Goal: Task Accomplishment & Management: Use online tool/utility

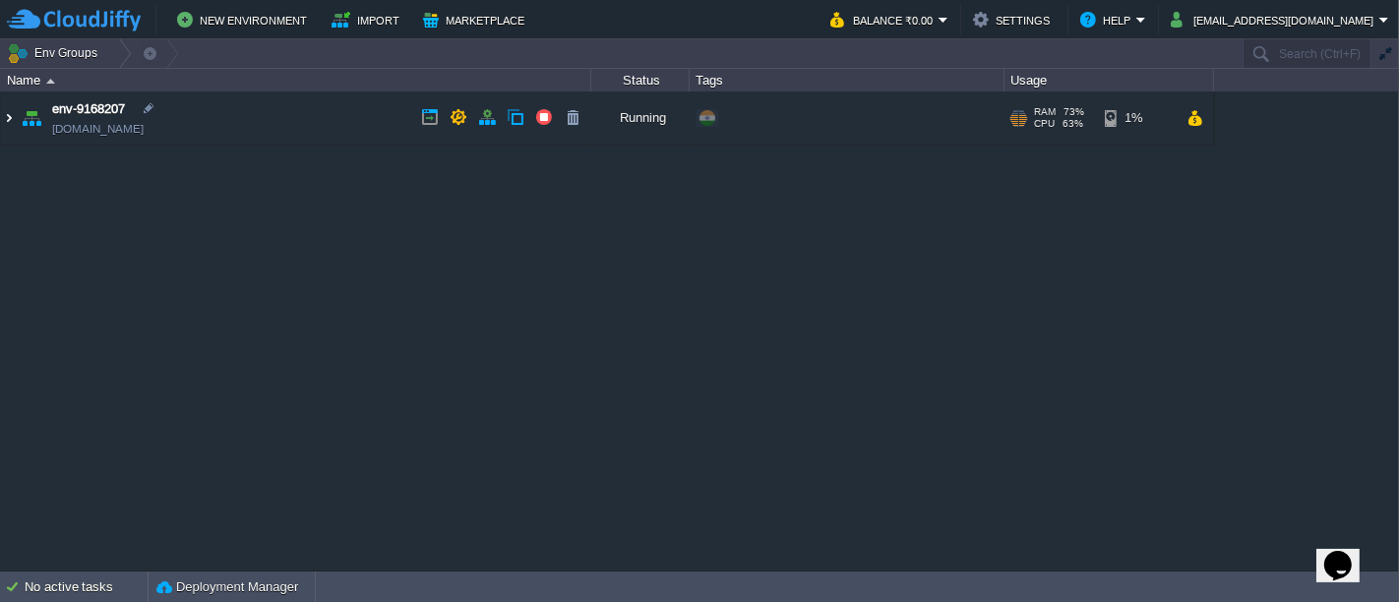
click at [6, 123] on img at bounding box center [9, 118] width 16 height 53
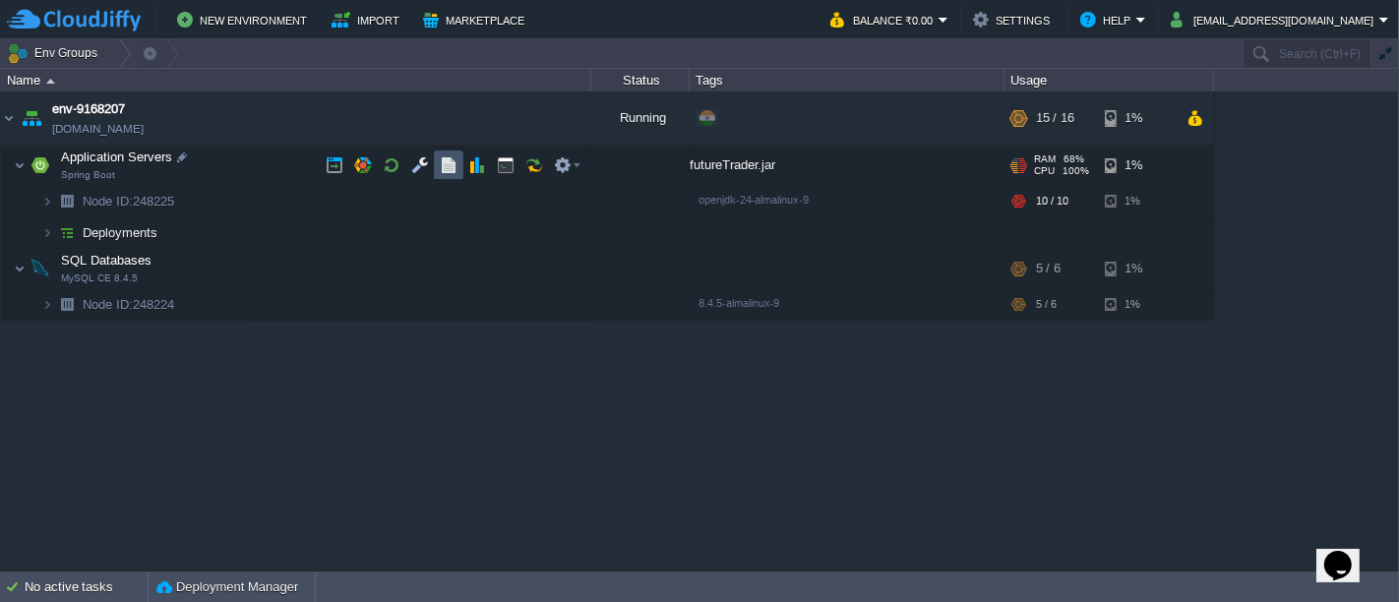
click at [442, 162] on button "button" at bounding box center [449, 165] width 18 height 18
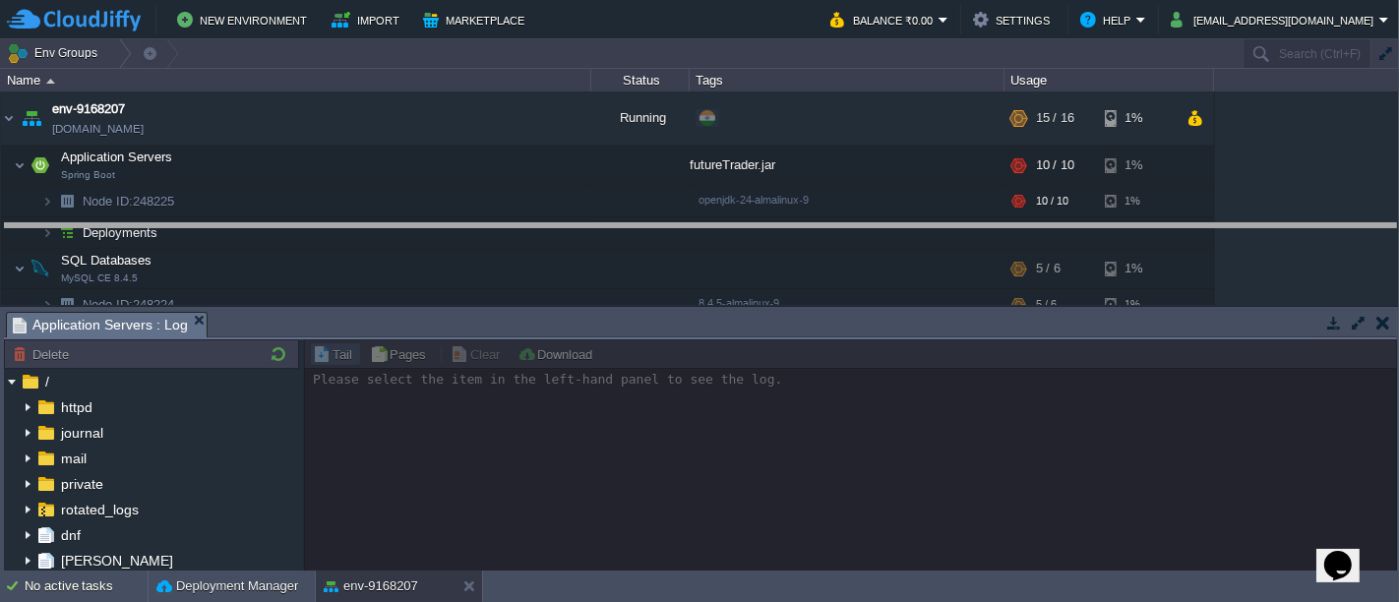
drag, startPoint x: 750, startPoint y: 336, endPoint x: 769, endPoint y: 248, distance: 89.5
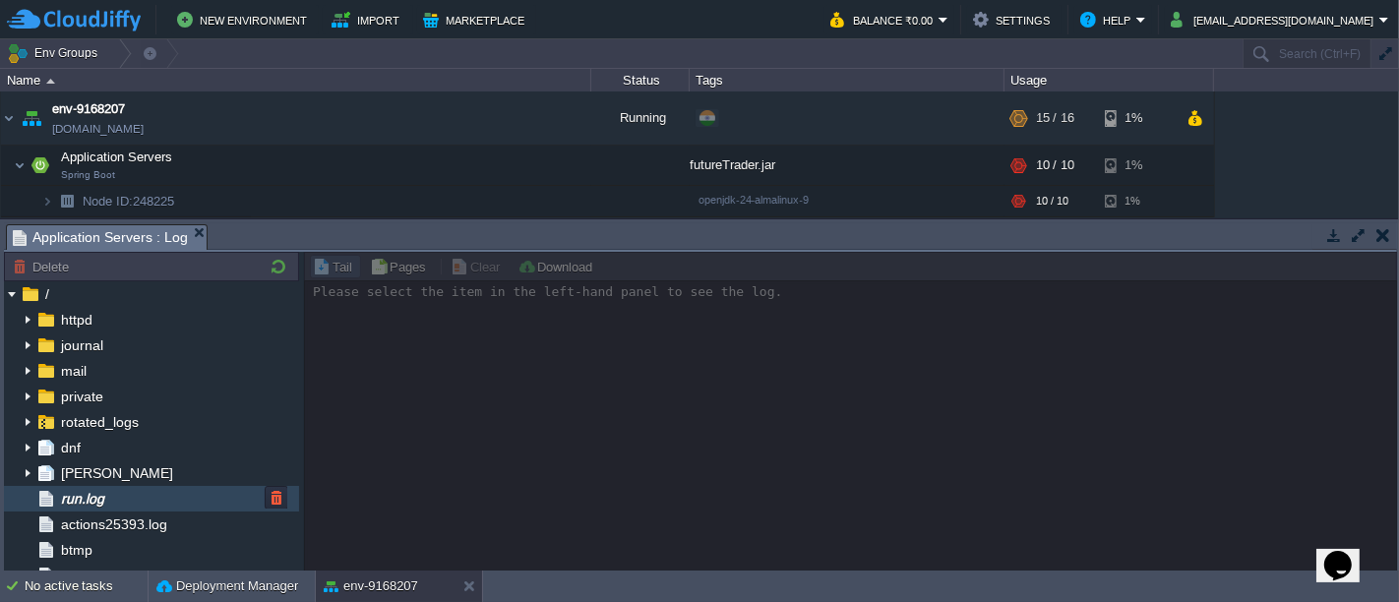
click at [111, 507] on div "run.log" at bounding box center [151, 499] width 295 height 26
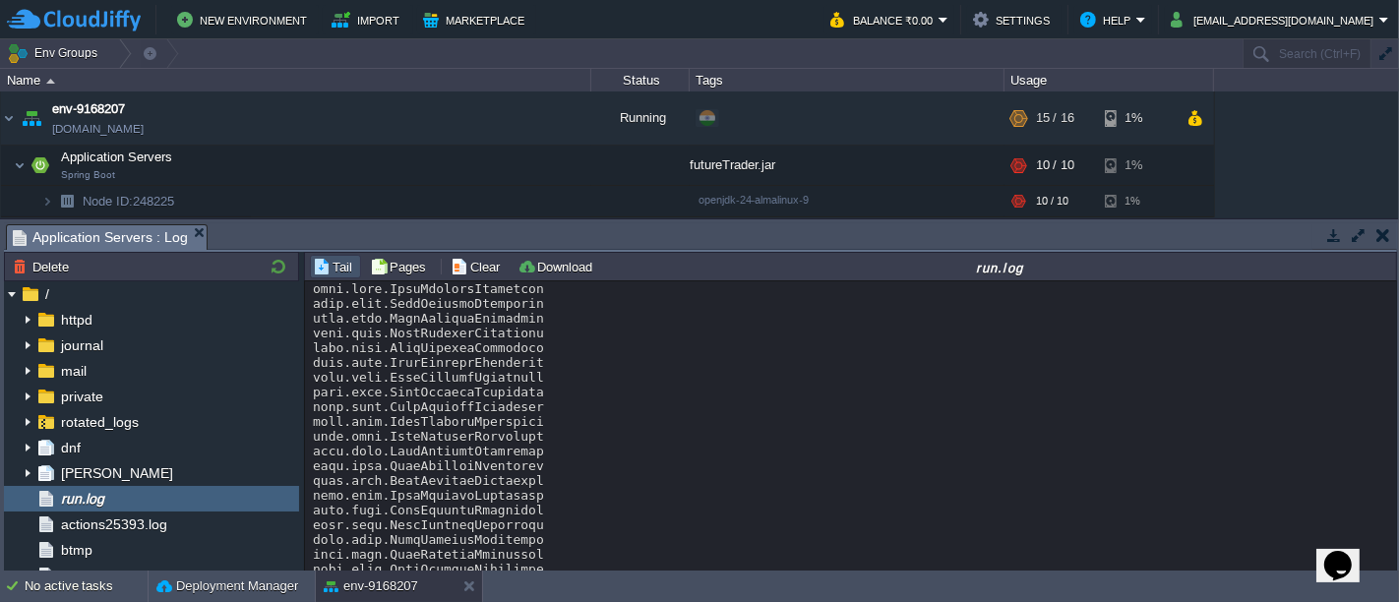
scroll to position [6085, 0]
drag, startPoint x: 1391, startPoint y: 339, endPoint x: 60, endPoint y: 14, distance: 1370.6
click at [385, 157] on button "button" at bounding box center [392, 165] width 18 height 18
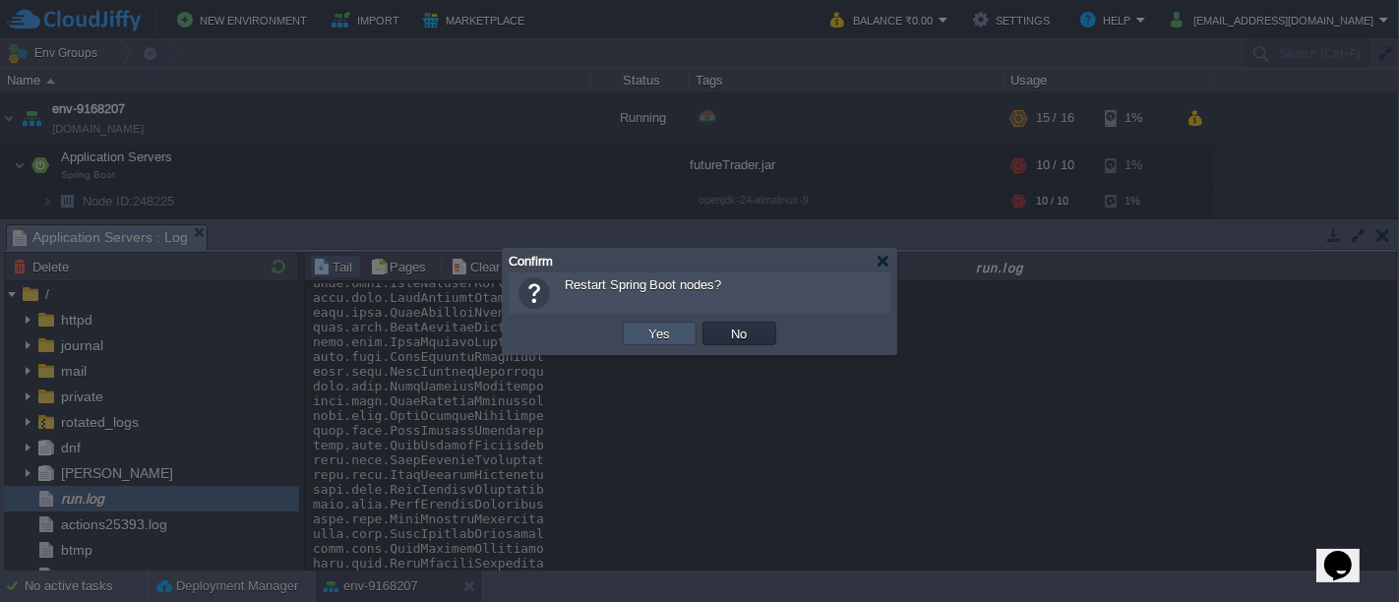
click at [654, 338] on button "Yes" at bounding box center [660, 334] width 33 height 18
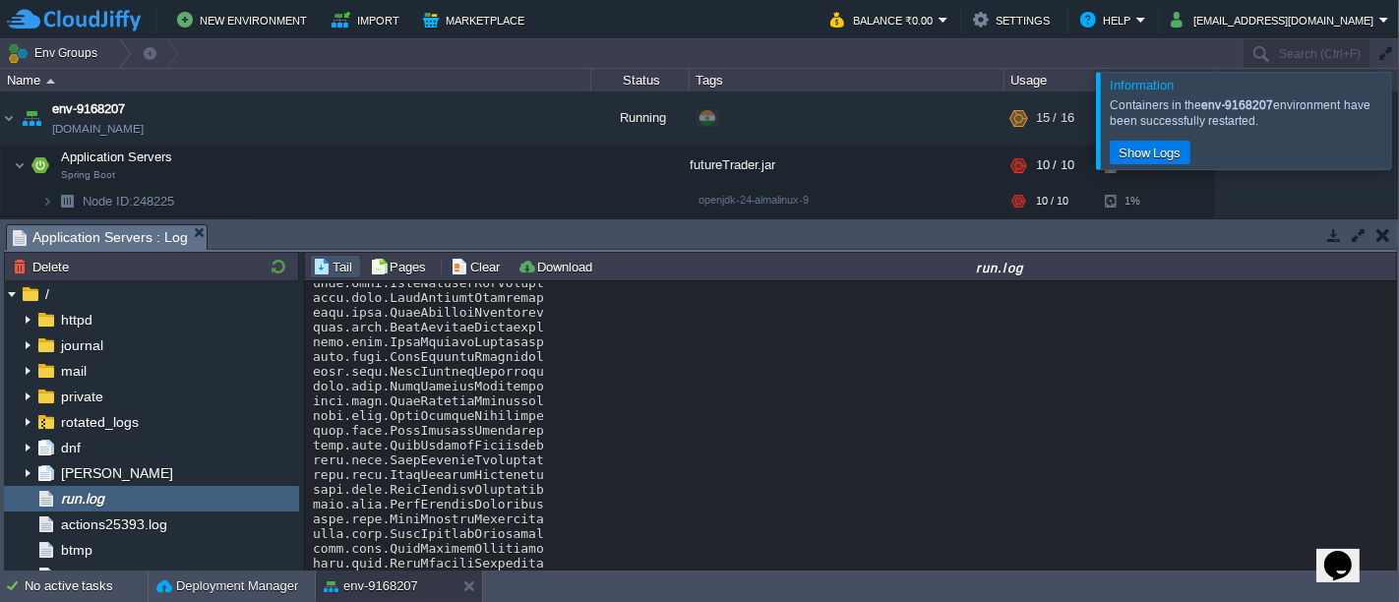
click at [1398, 117] on div at bounding box center [1423, 120] width 0 height 96
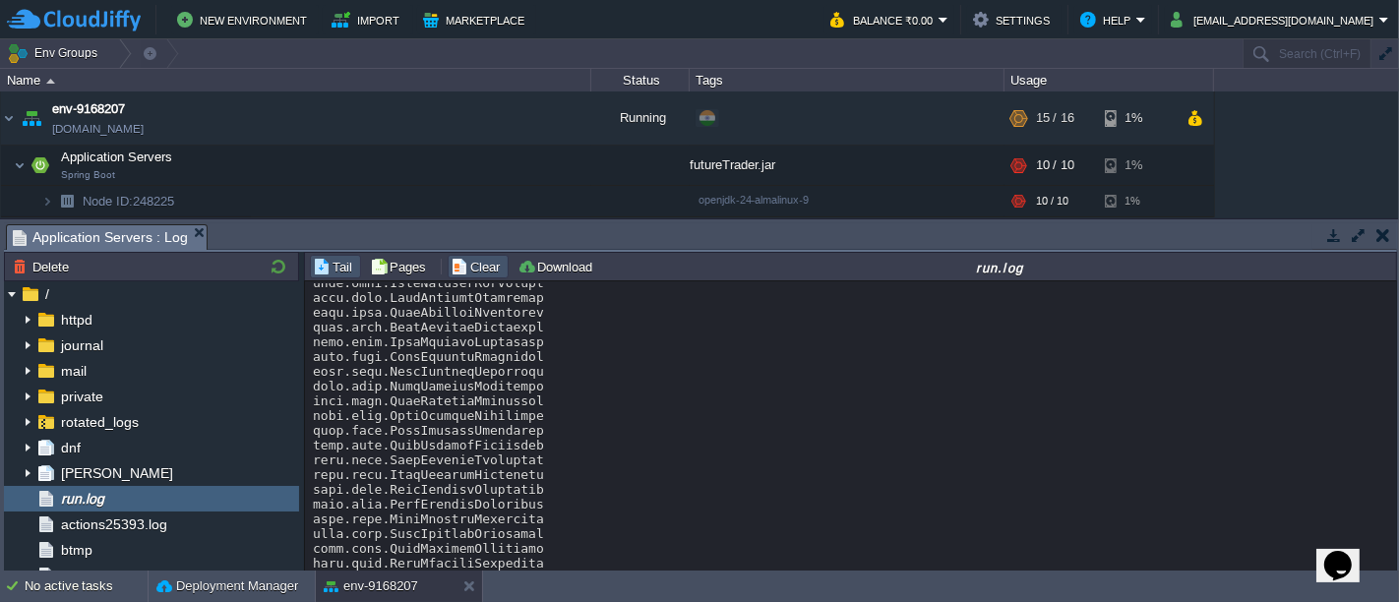
click at [477, 271] on button "Clear" at bounding box center [478, 267] width 55 height 18
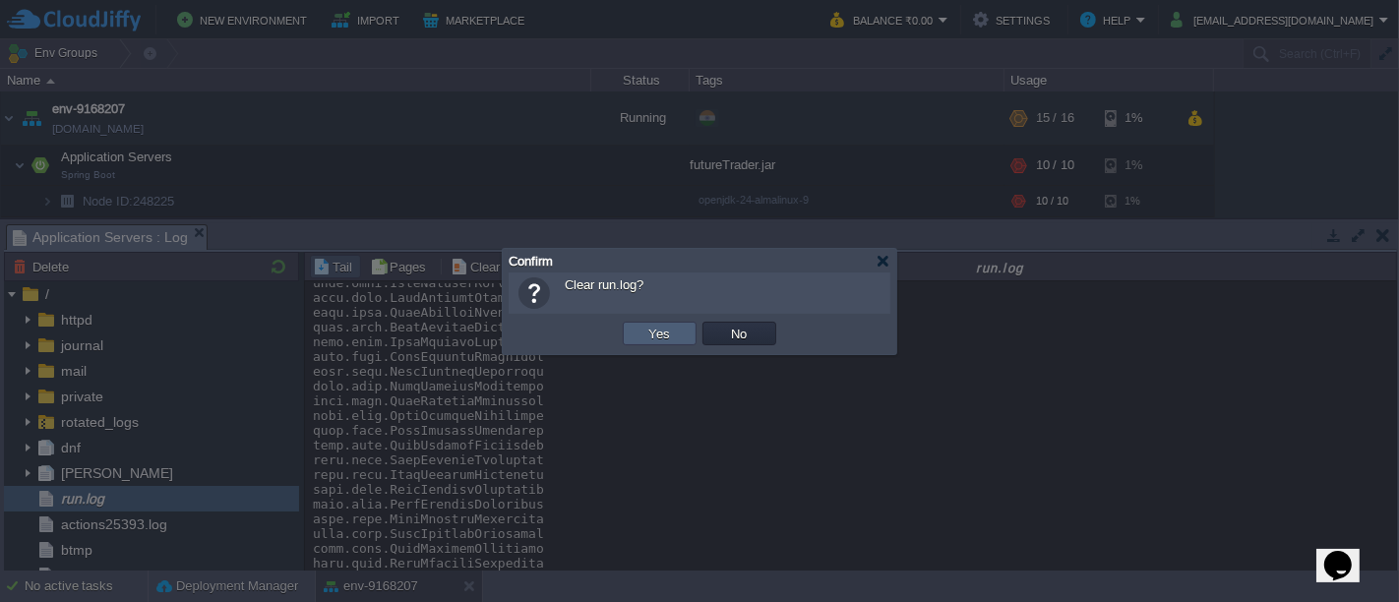
click at [667, 338] on button "Yes" at bounding box center [660, 334] width 33 height 18
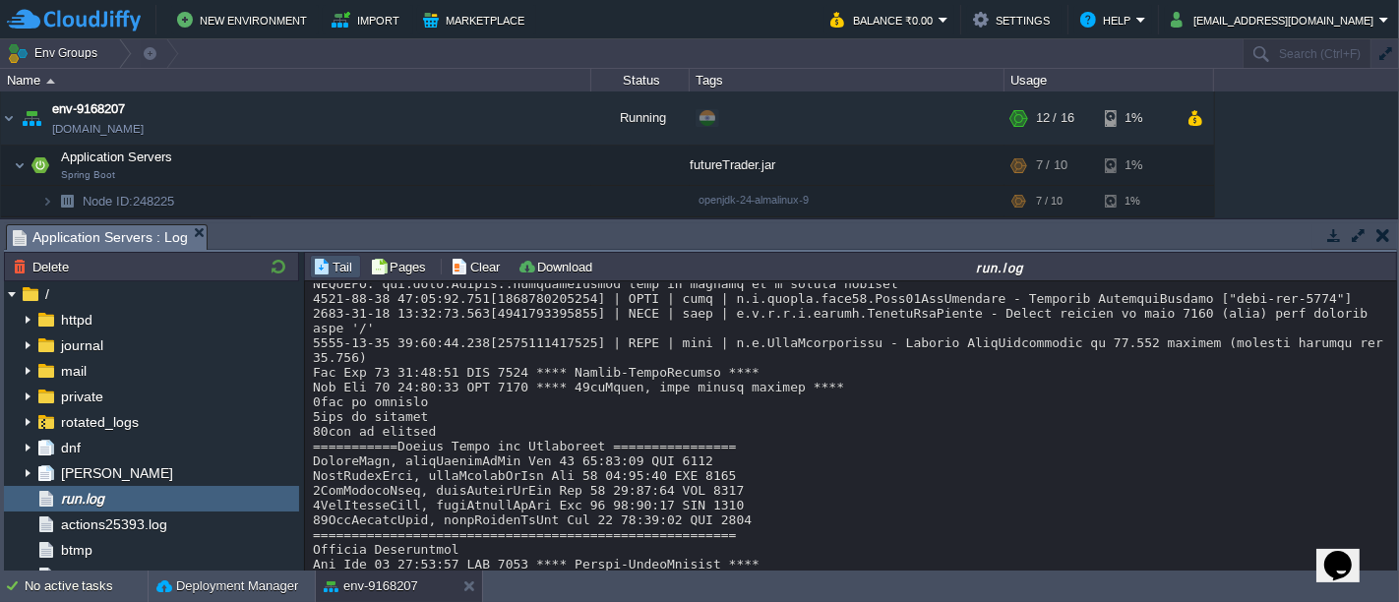
scroll to position [103, 0]
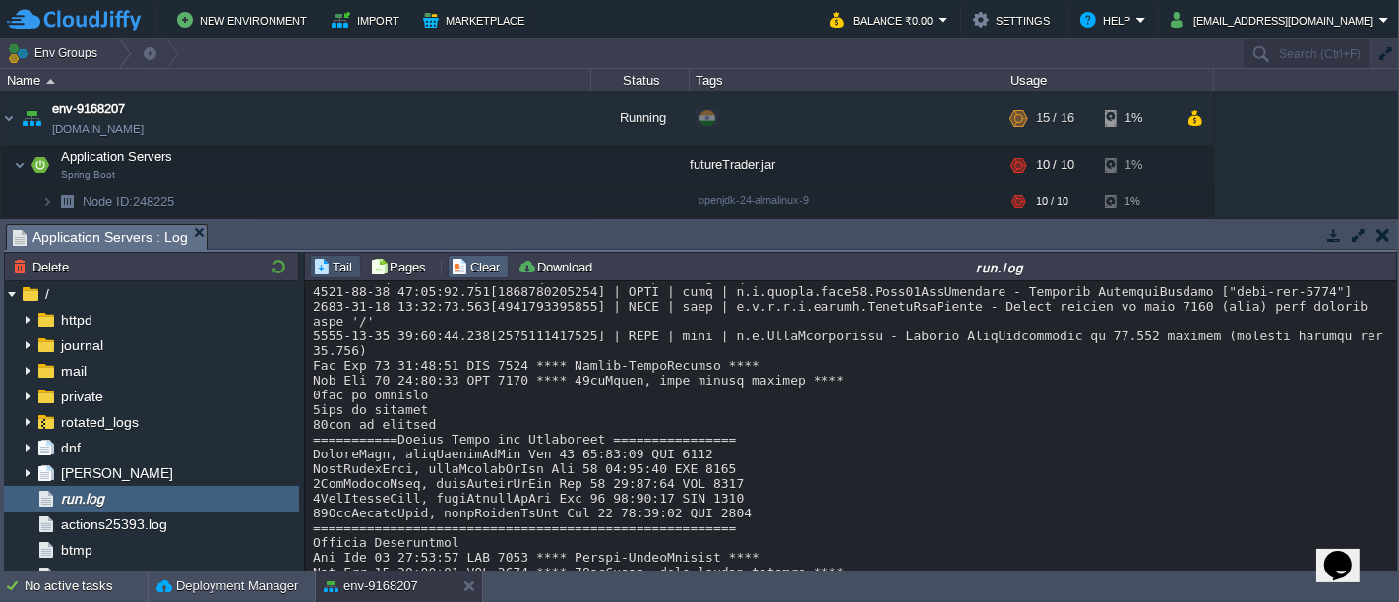
click at [462, 275] on td "Clear" at bounding box center [478, 267] width 61 height 24
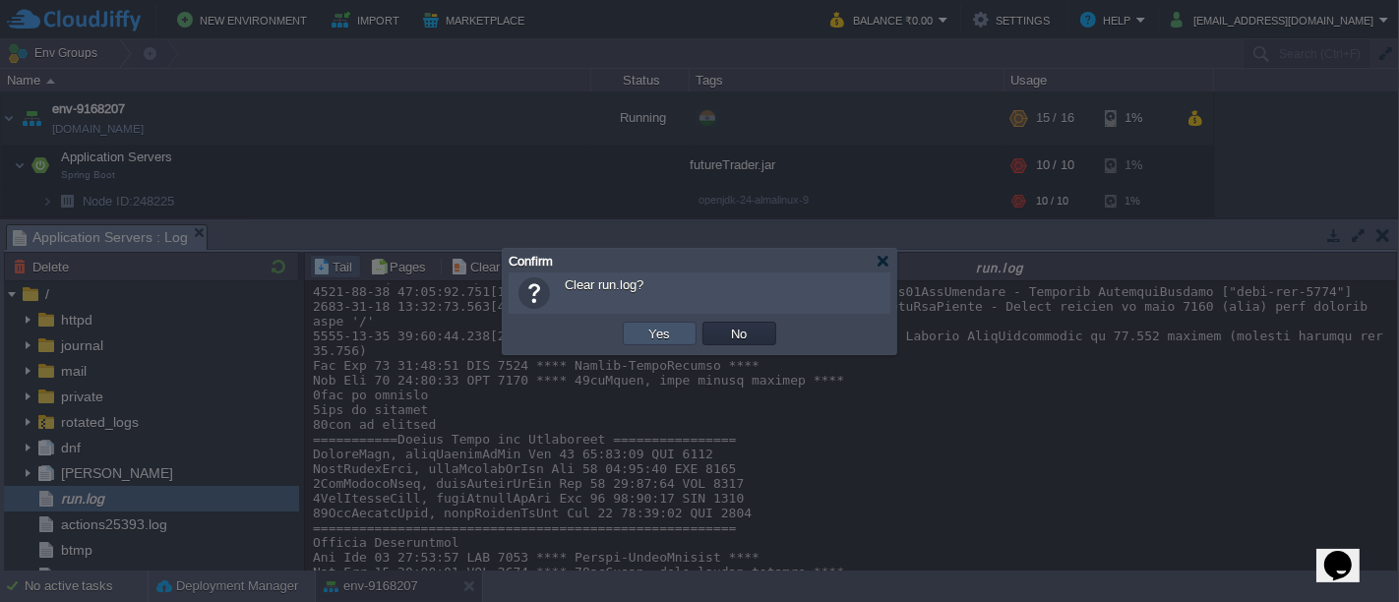
click at [647, 338] on button "Yes" at bounding box center [660, 334] width 33 height 18
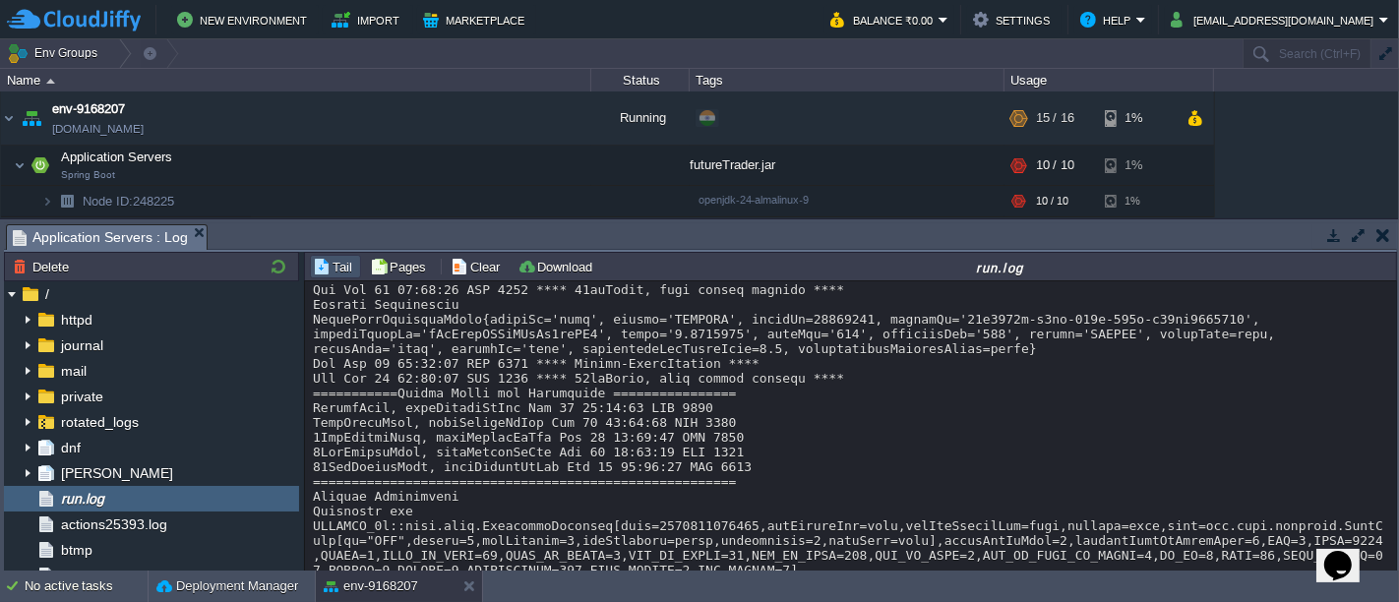
scroll to position [1167, 0]
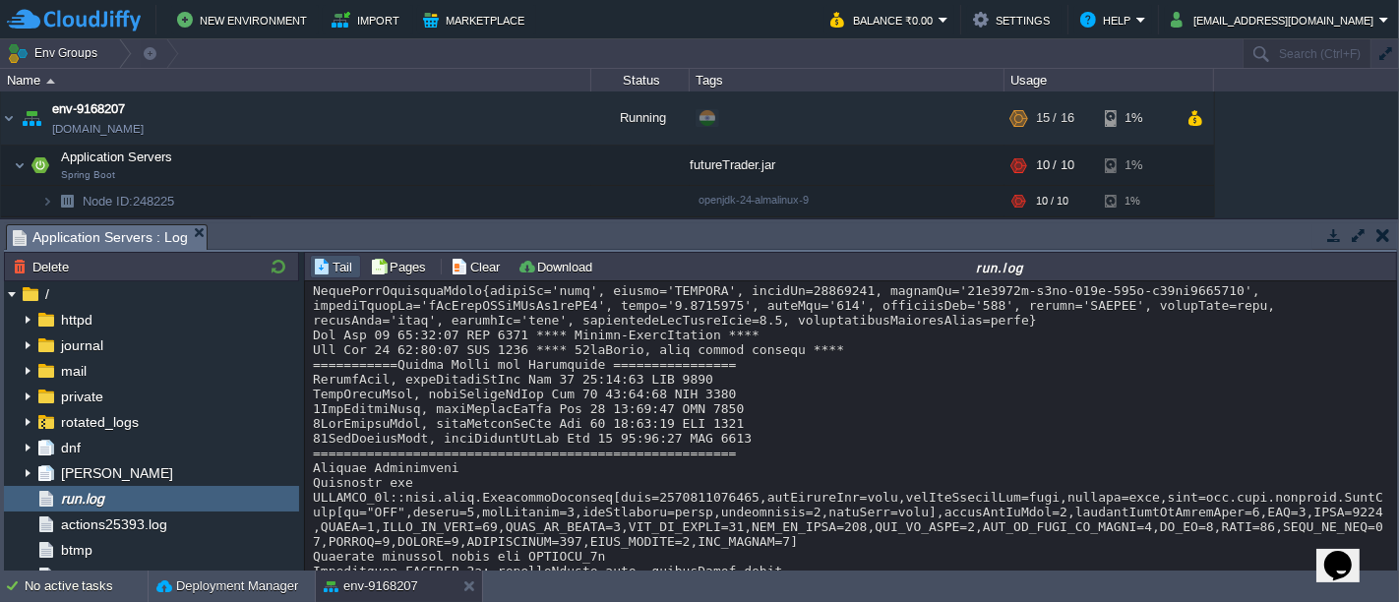
click at [1385, 240] on button "button" at bounding box center [1384, 235] width 14 height 18
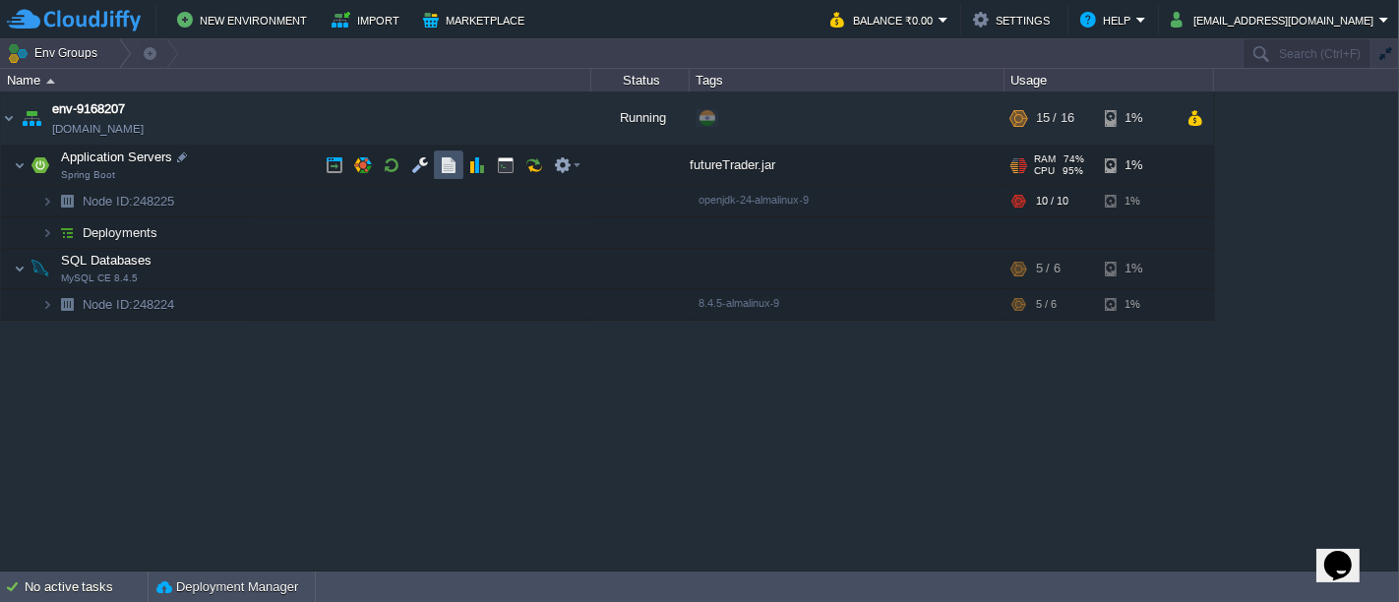
click at [446, 170] on button "button" at bounding box center [449, 165] width 18 height 18
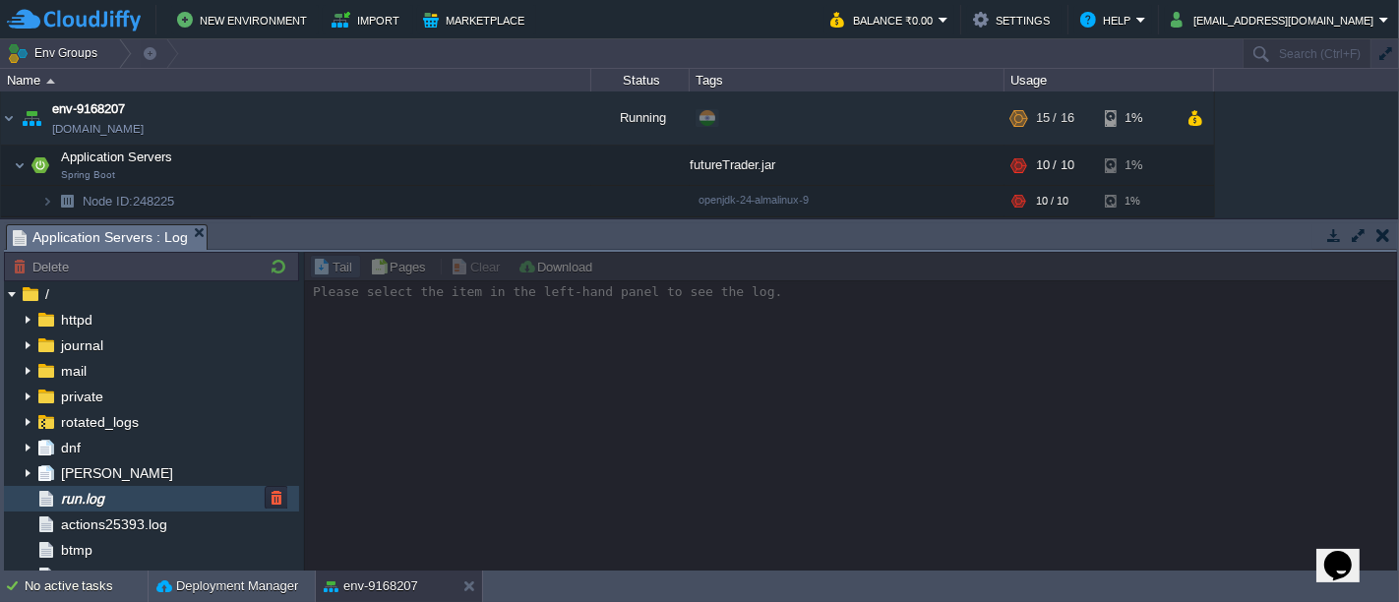
click at [137, 493] on div "run.log" at bounding box center [151, 499] width 295 height 26
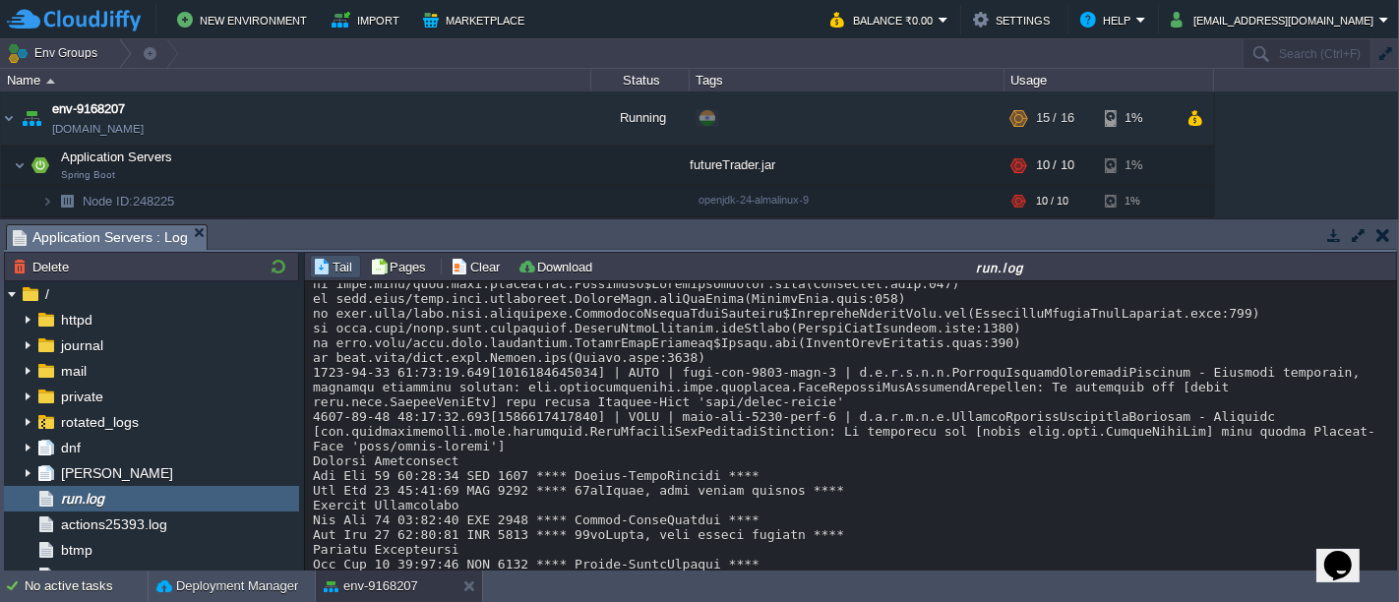
scroll to position [4855, 0]
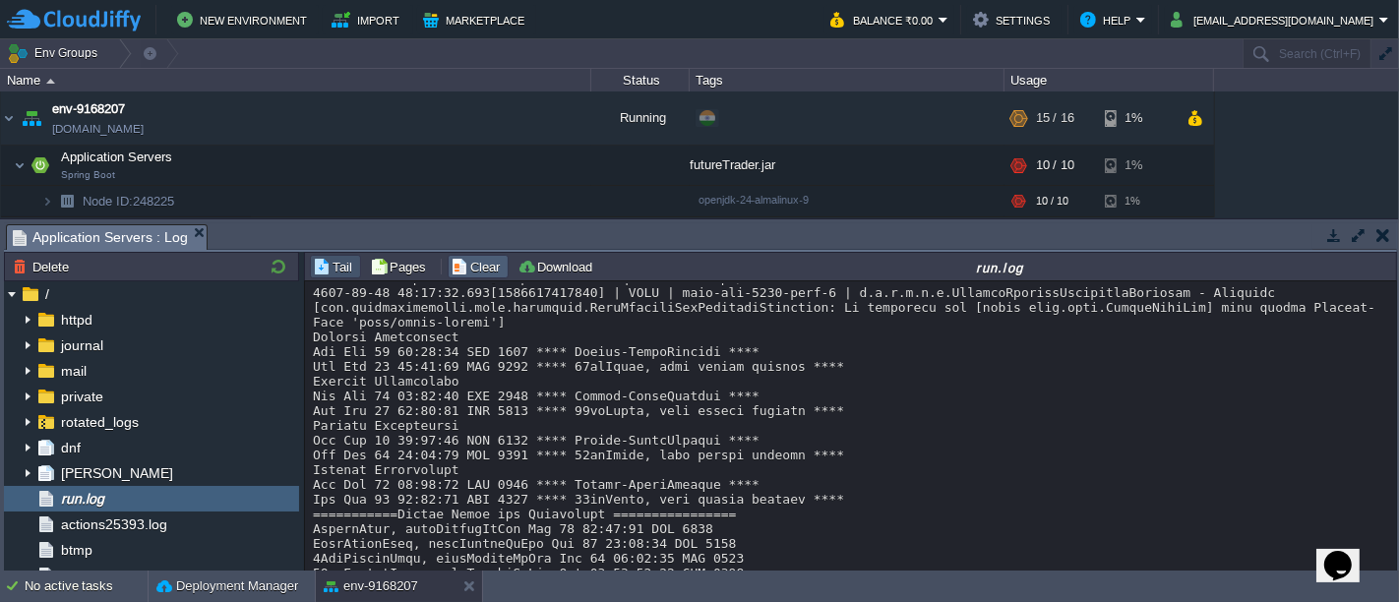
click at [467, 266] on button "Clear" at bounding box center [478, 267] width 55 height 18
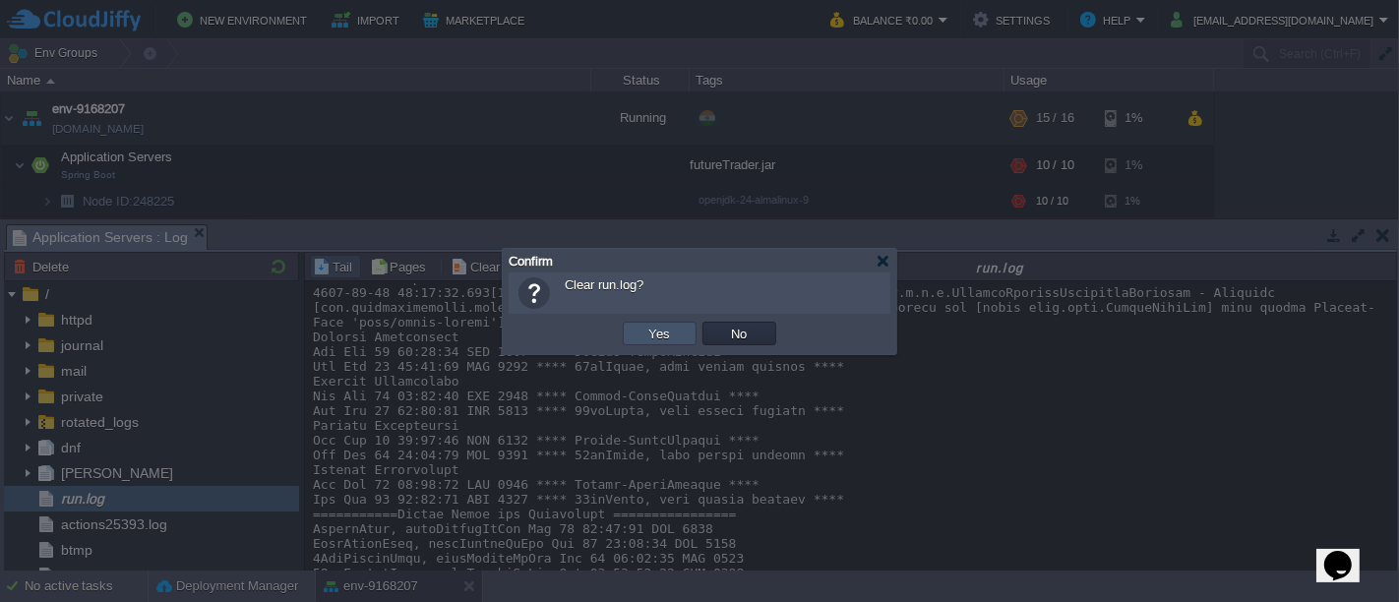
click at [671, 329] on button "Yes" at bounding box center [660, 334] width 33 height 18
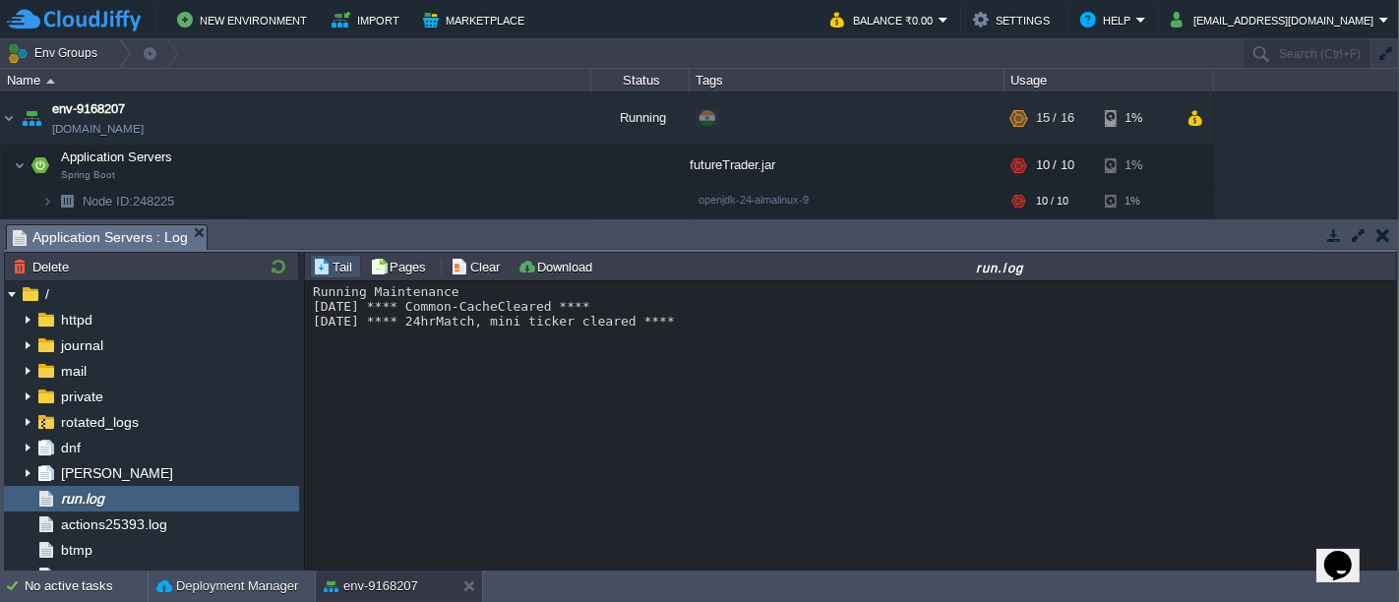
scroll to position [0, 0]
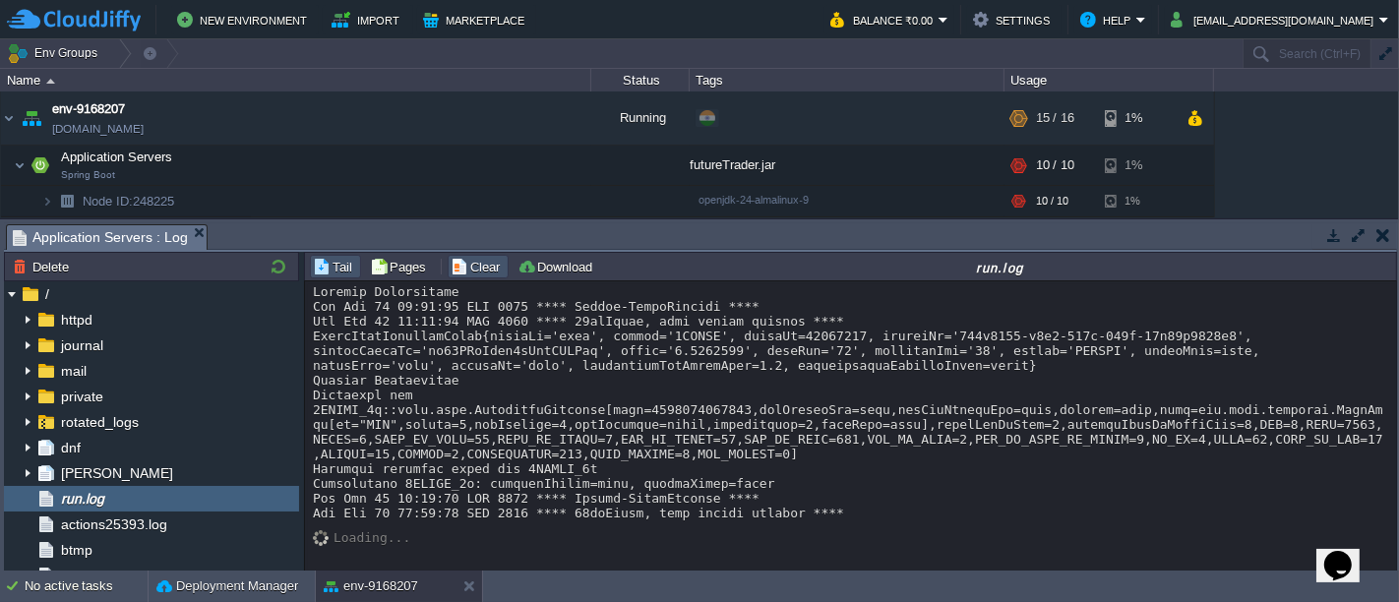
click at [451, 258] on button "Clear" at bounding box center [478, 267] width 55 height 18
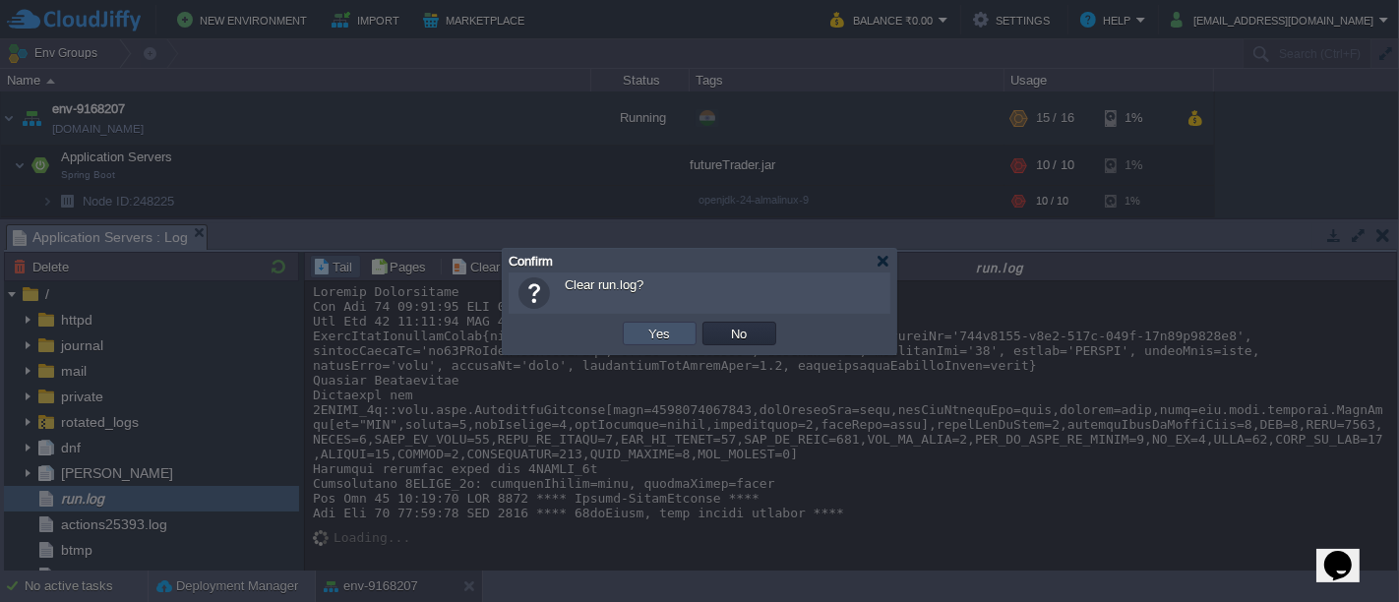
click at [660, 337] on button "Yes" at bounding box center [660, 334] width 33 height 18
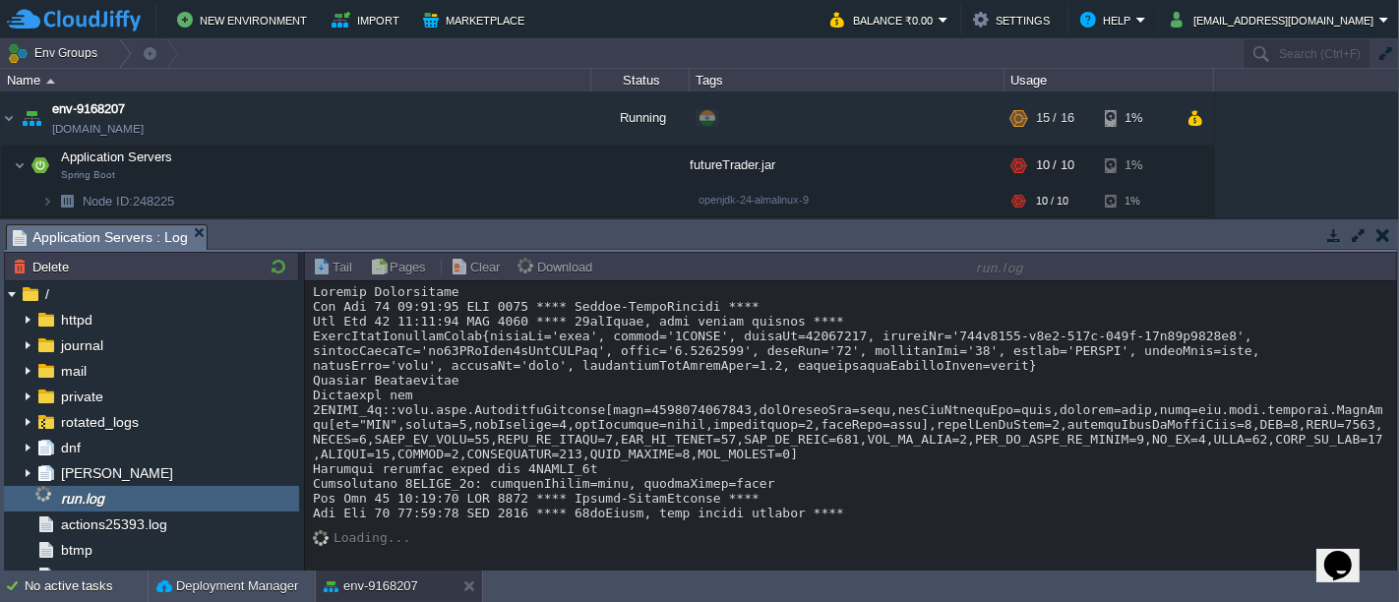
click at [1377, 239] on button "button" at bounding box center [1384, 235] width 14 height 18
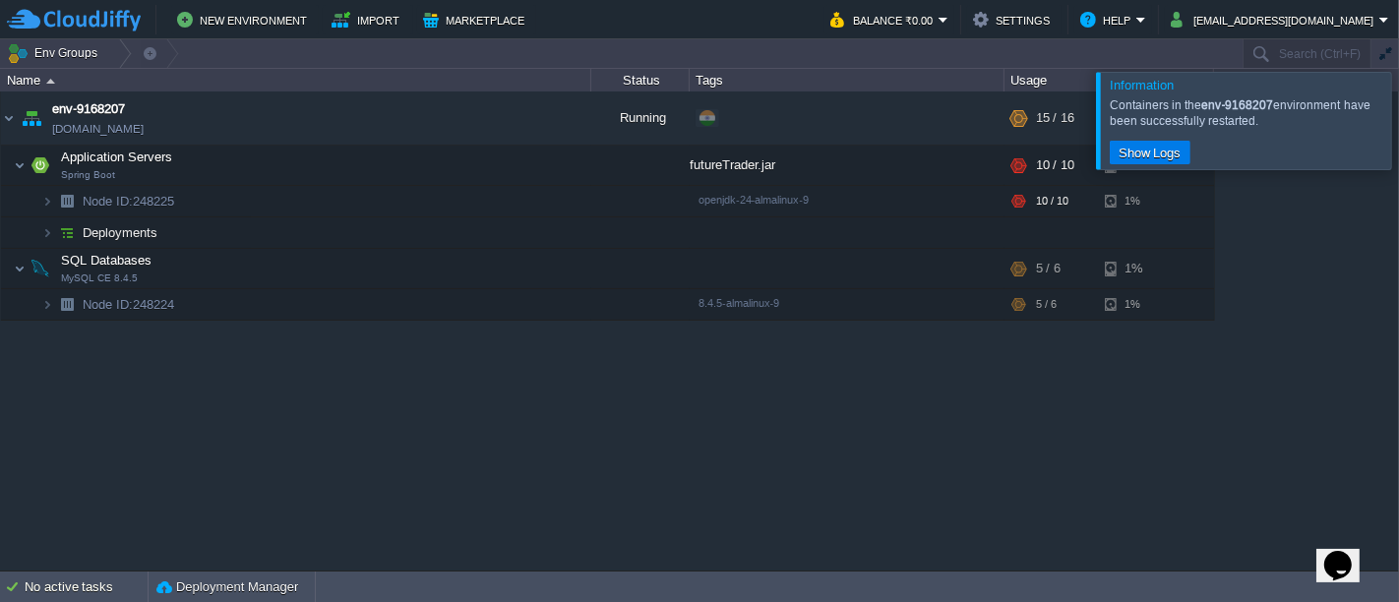
click at [1398, 125] on div at bounding box center [1423, 120] width 0 height 96
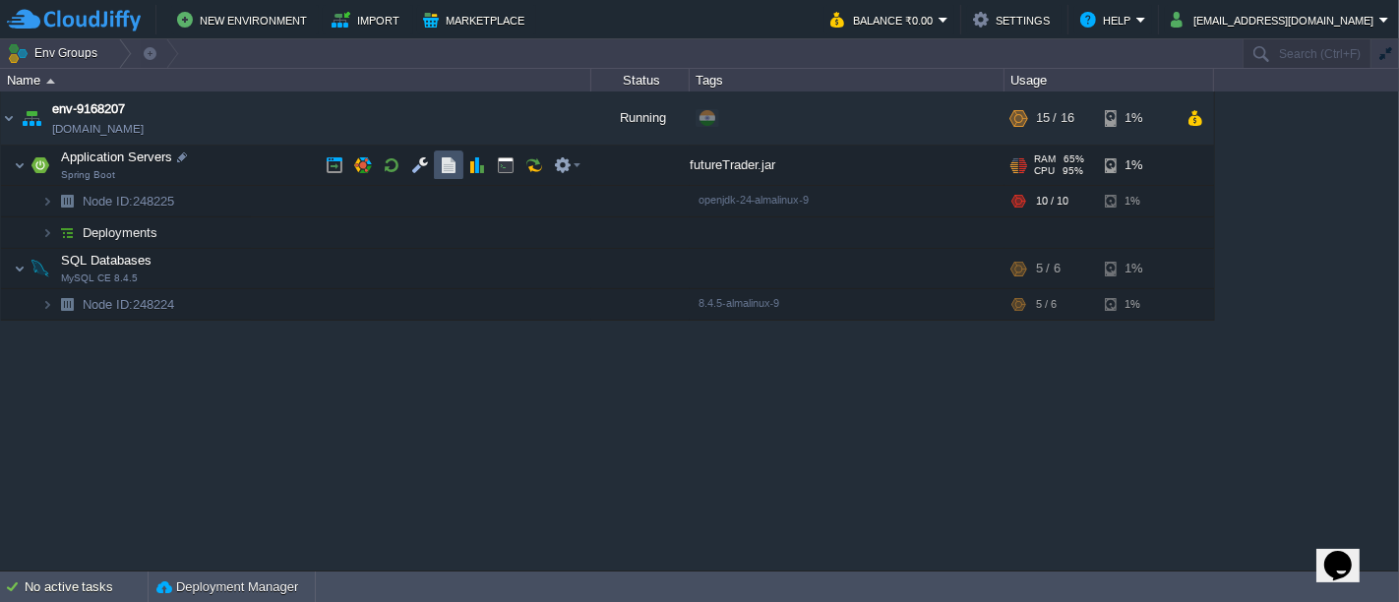
click at [455, 168] on button "button" at bounding box center [449, 165] width 18 height 18
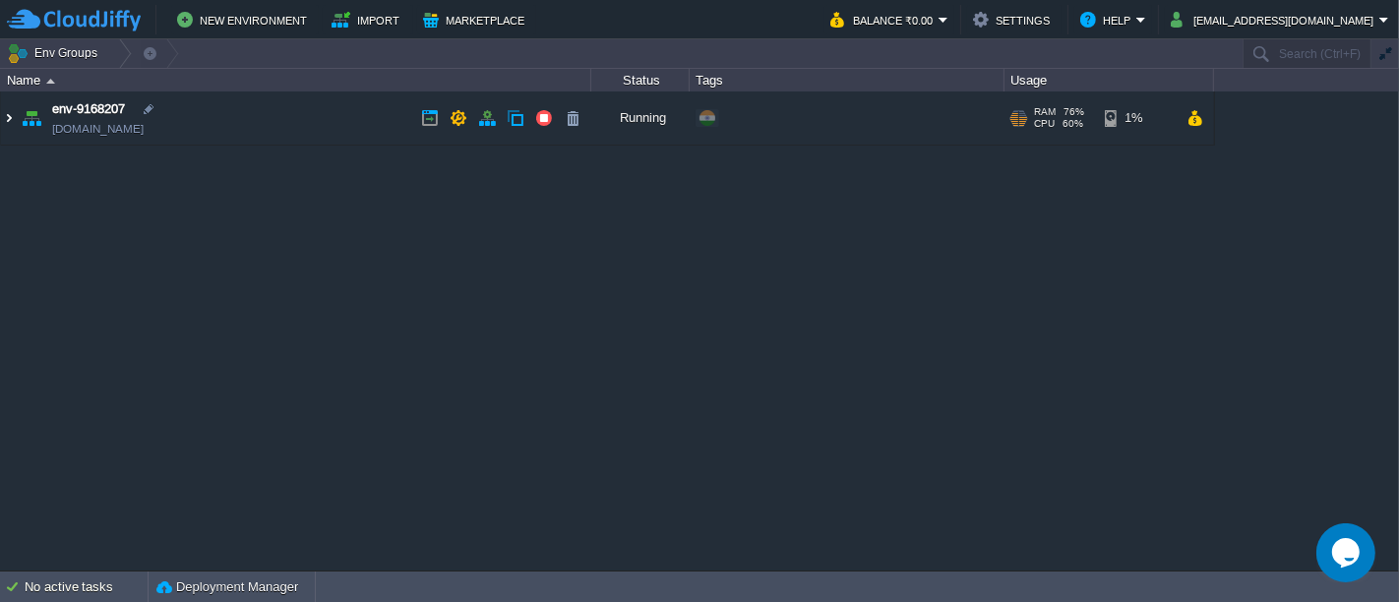
click at [3, 123] on img at bounding box center [9, 118] width 16 height 53
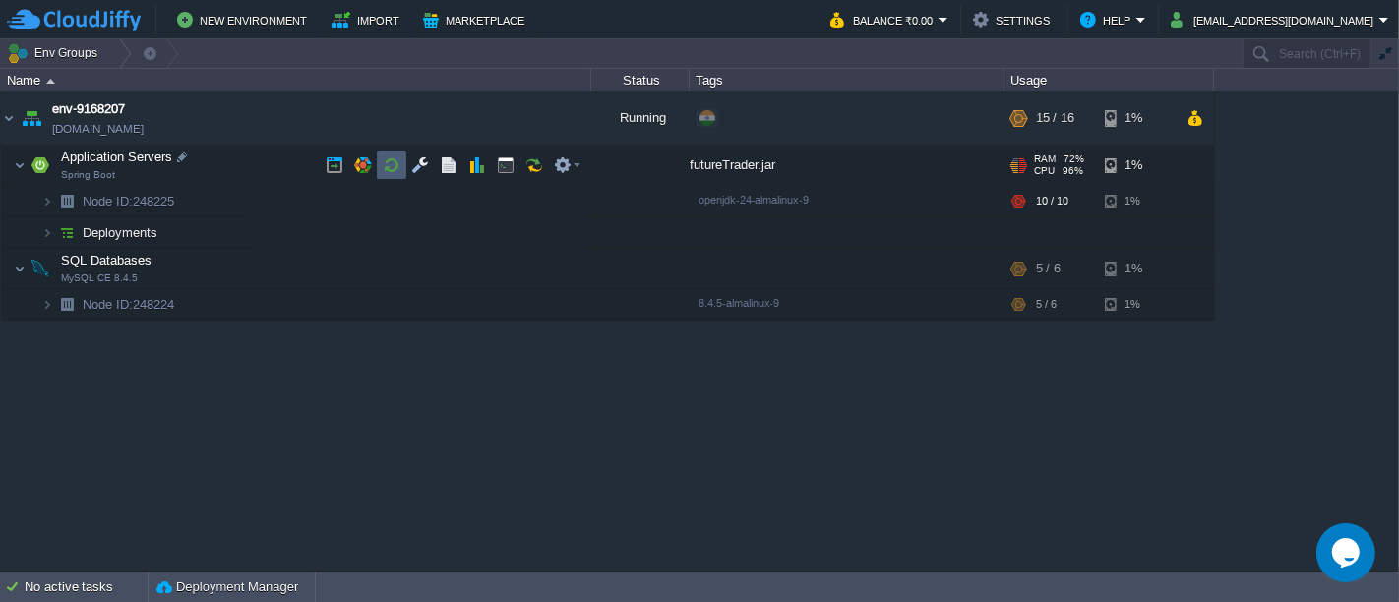
click at [379, 161] on td at bounding box center [392, 166] width 30 height 30
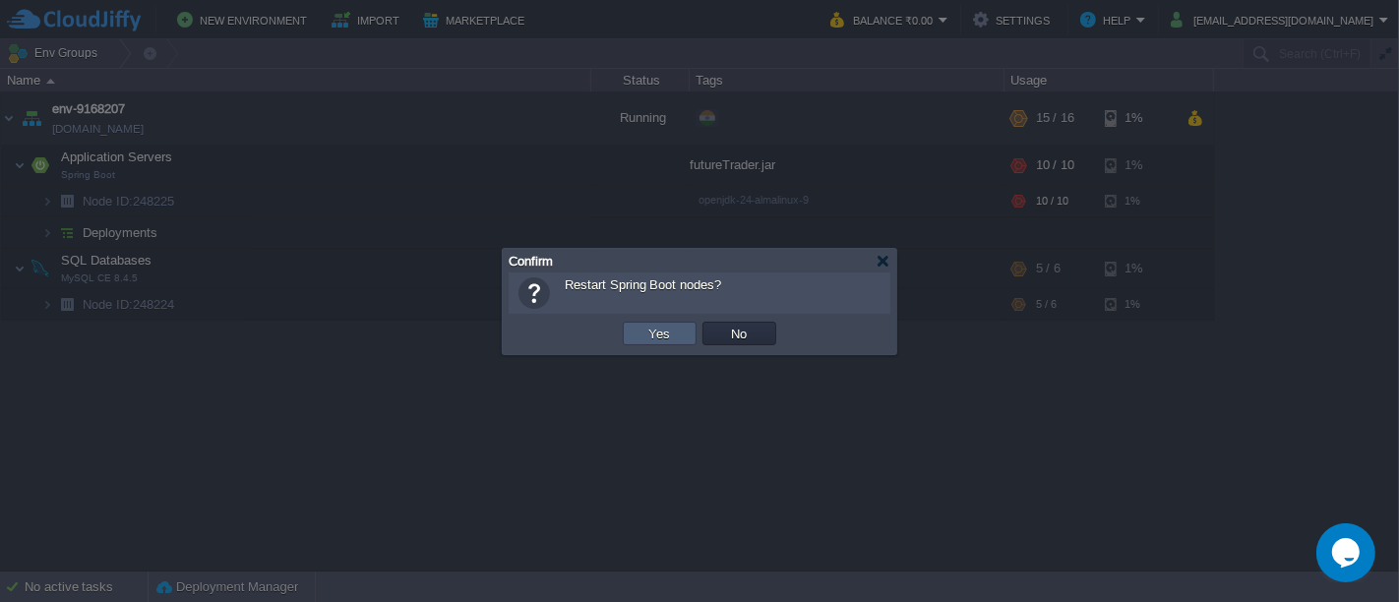
click at [678, 337] on td "Yes" at bounding box center [660, 334] width 74 height 24
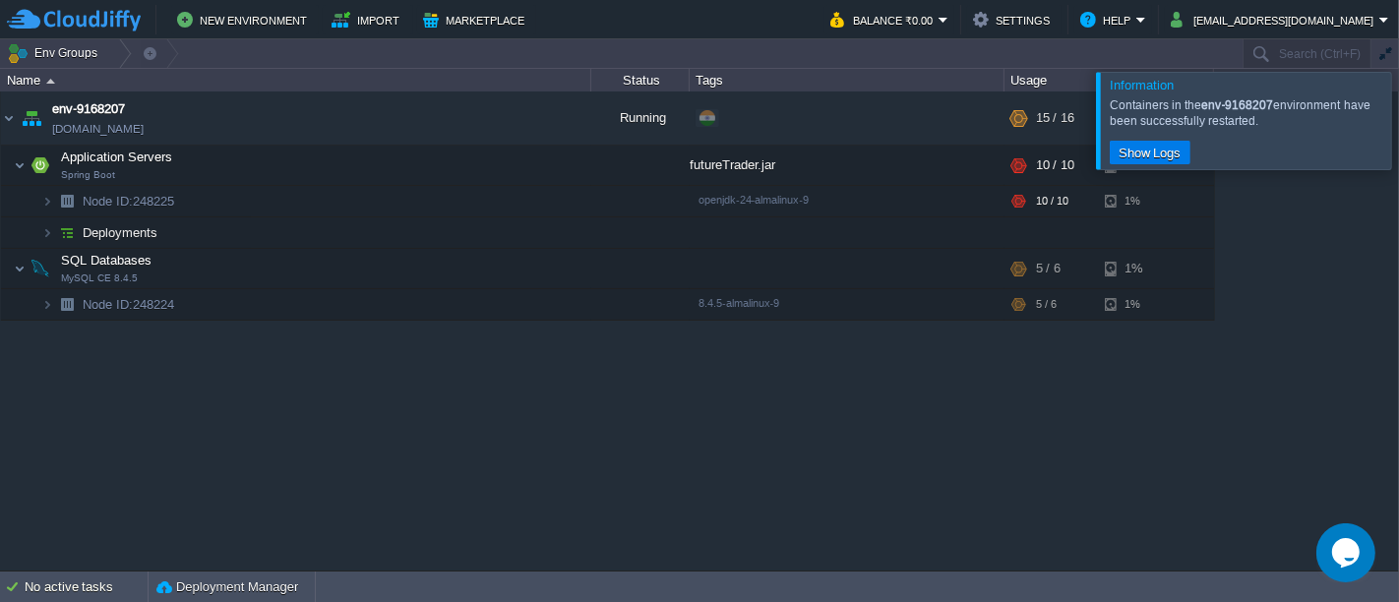
click at [1398, 123] on div at bounding box center [1423, 120] width 0 height 96
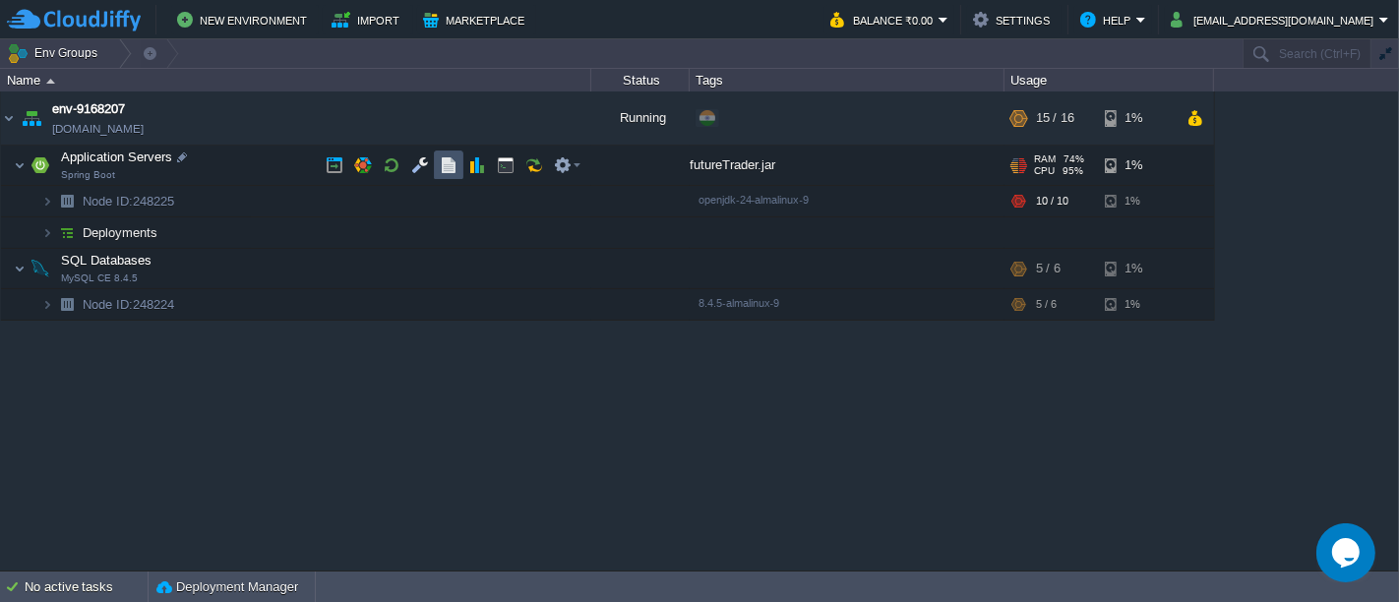
click at [454, 173] on button "button" at bounding box center [449, 165] width 18 height 18
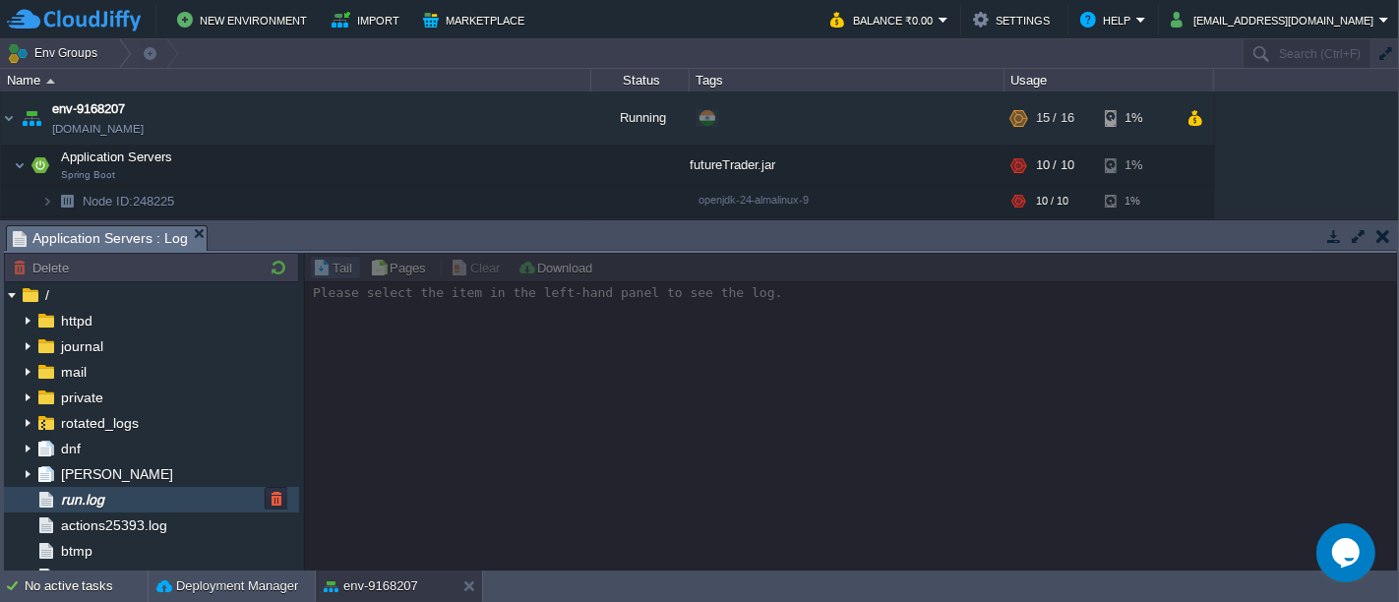
click at [126, 506] on div "run.log" at bounding box center [151, 500] width 295 height 26
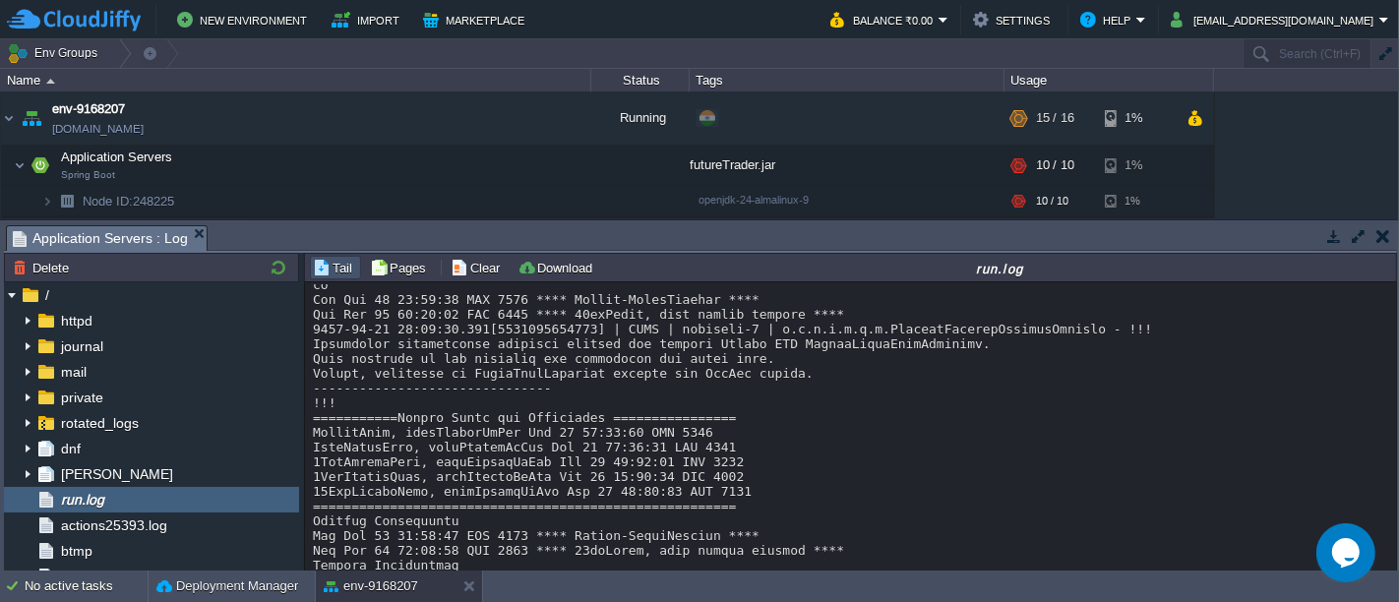
scroll to position [5323, 0]
click at [1381, 236] on button "button" at bounding box center [1384, 236] width 14 height 18
